Goal: Navigation & Orientation: Find specific page/section

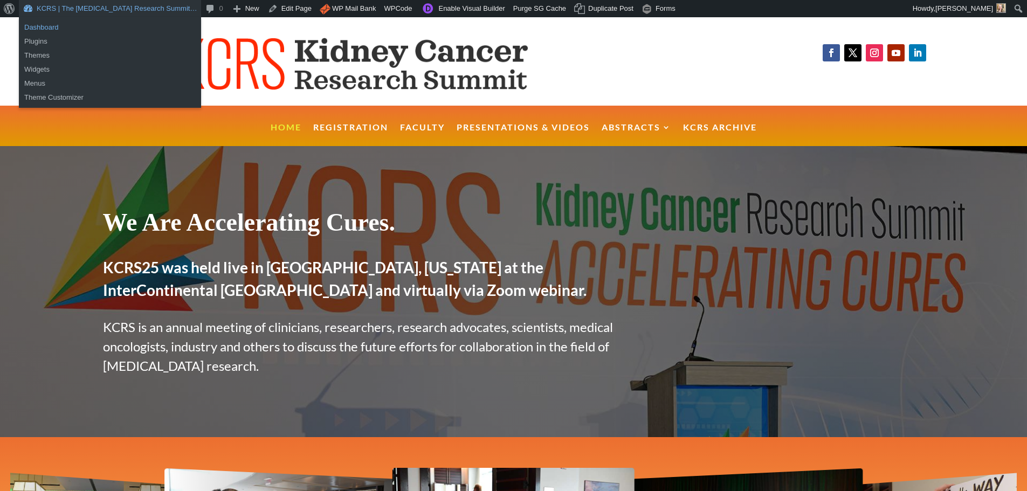
click at [36, 26] on link "Dashboard" at bounding box center [110, 27] width 182 height 14
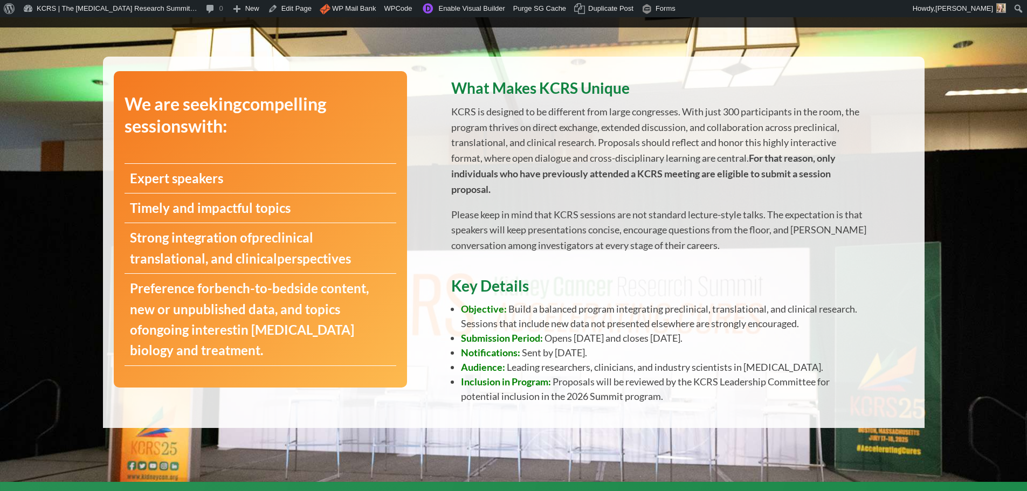
scroll to position [388, 0]
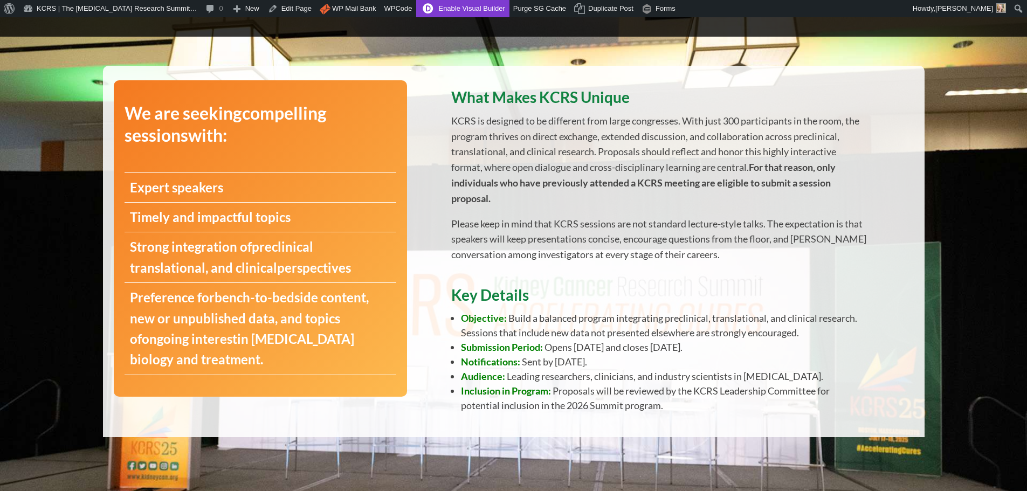
click at [421, 9] on link "Enable Visual Builder" at bounding box center [462, 8] width 93 height 17
